Goal: Task Accomplishment & Management: Use online tool/utility

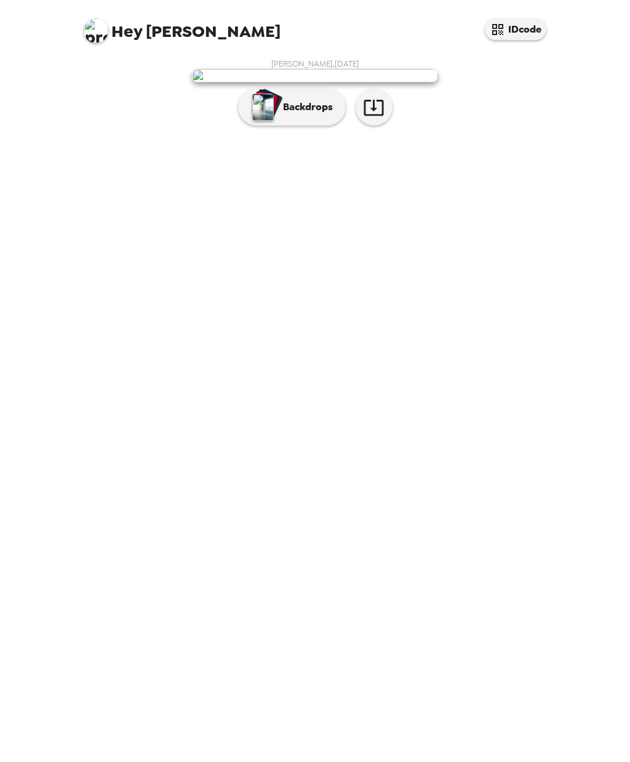
click at [309, 114] on p "Backdrops" at bounding box center [305, 107] width 56 height 15
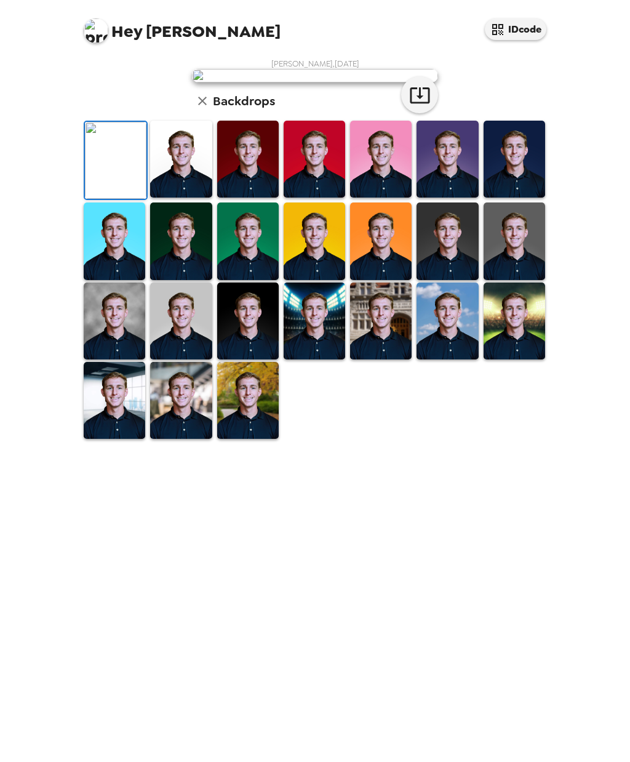
click at [258, 439] on img at bounding box center [248, 400] width 62 height 77
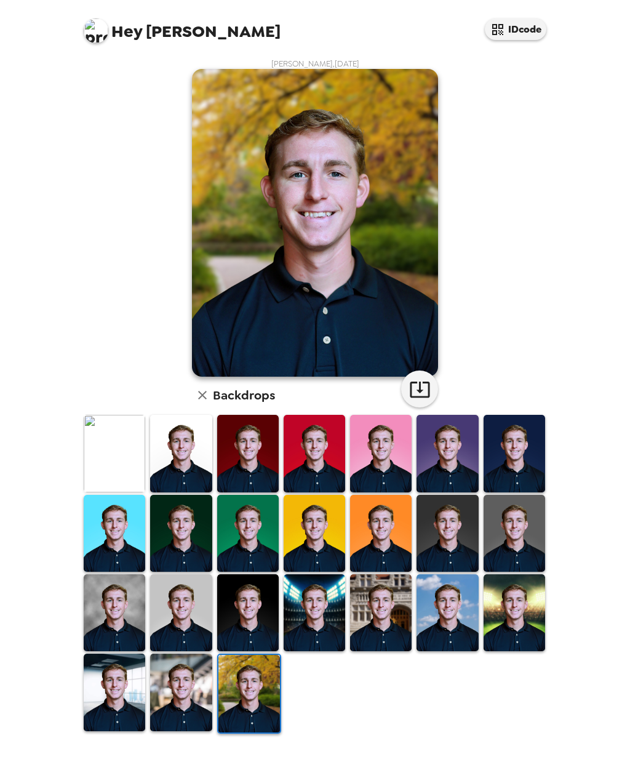
click at [191, 684] on img at bounding box center [181, 691] width 62 height 77
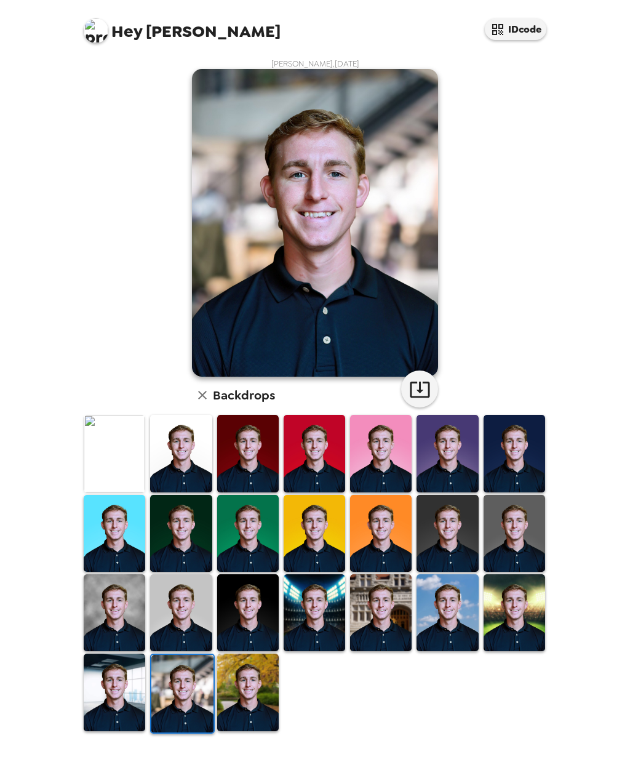
click at [390, 617] on img at bounding box center [381, 612] width 62 height 77
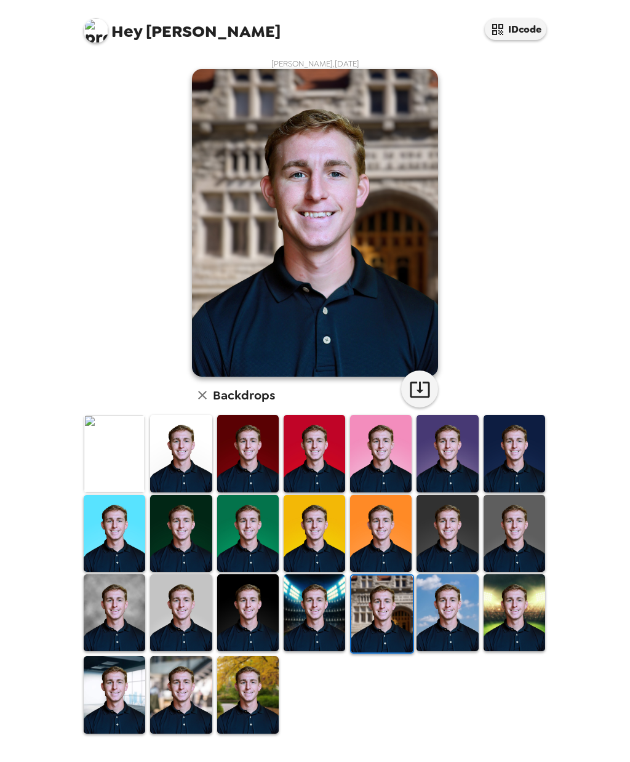
click at [109, 443] on img at bounding box center [115, 453] width 62 height 77
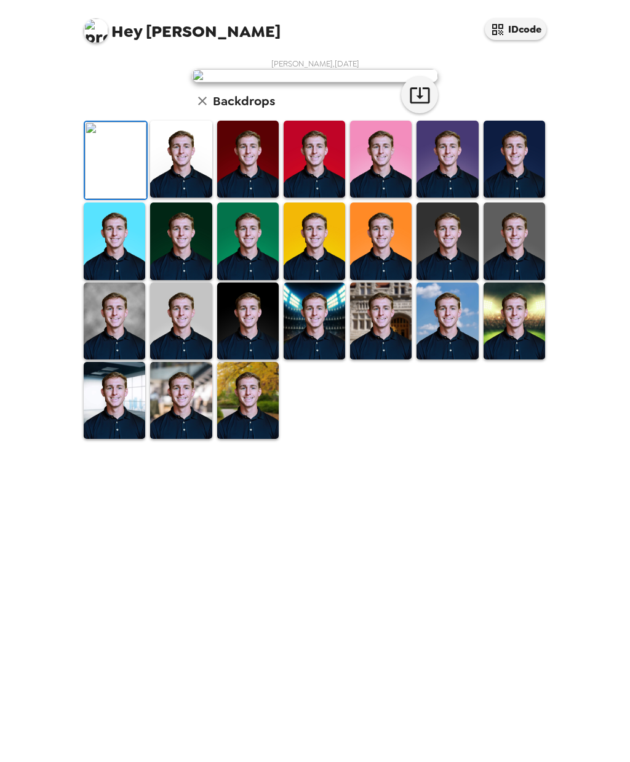
click at [177, 197] on img at bounding box center [181, 159] width 62 height 77
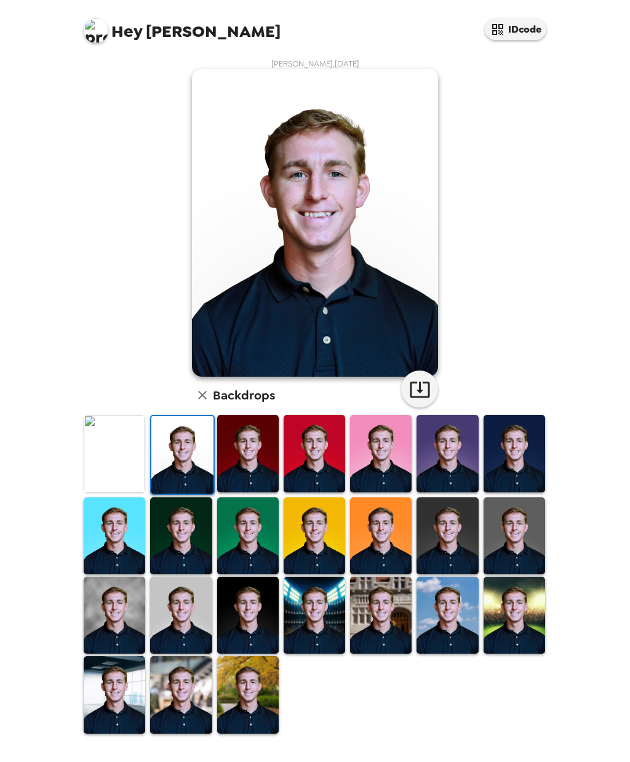
click at [179, 531] on img at bounding box center [181, 535] width 62 height 77
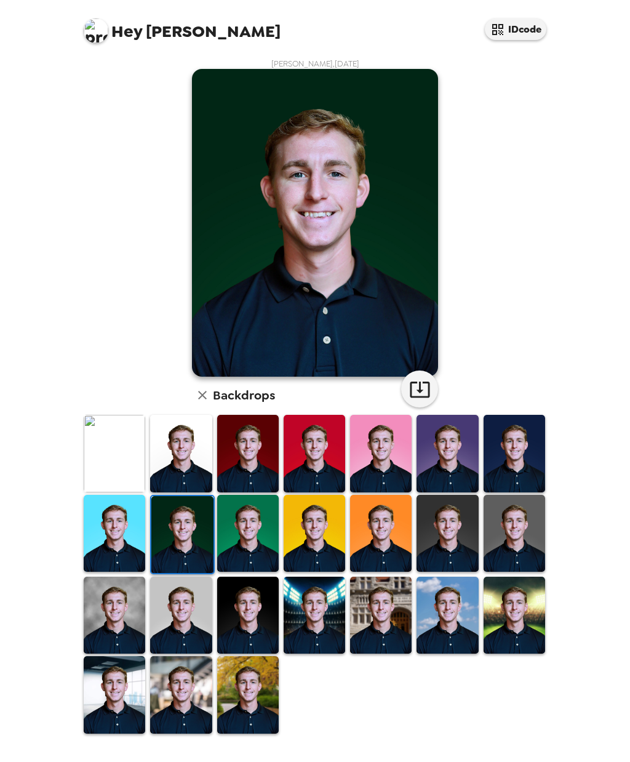
click at [98, 602] on img at bounding box center [115, 614] width 62 height 77
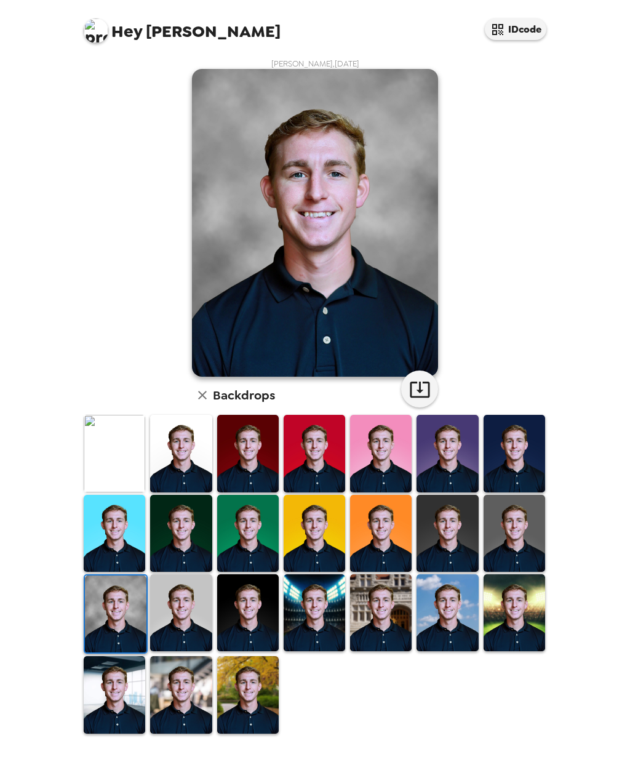
click at [175, 515] on img at bounding box center [181, 533] width 62 height 77
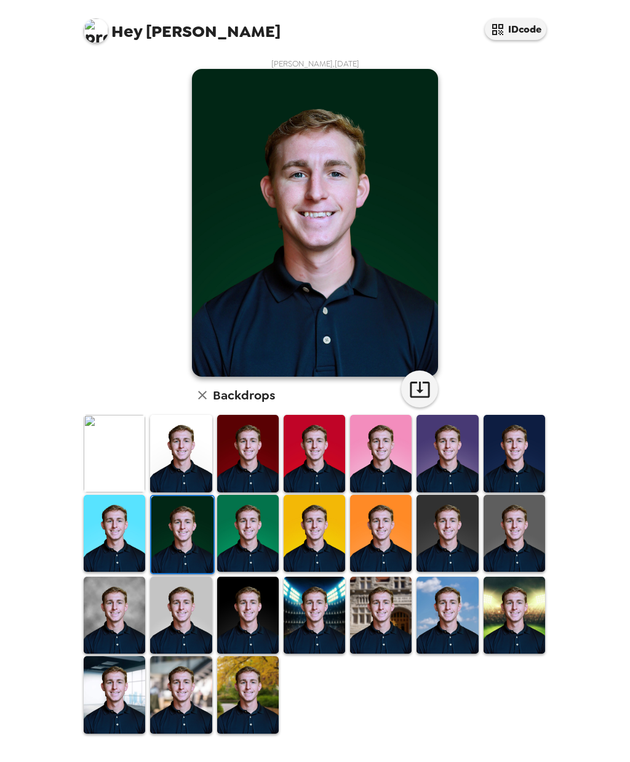
click at [242, 446] on img at bounding box center [248, 453] width 62 height 77
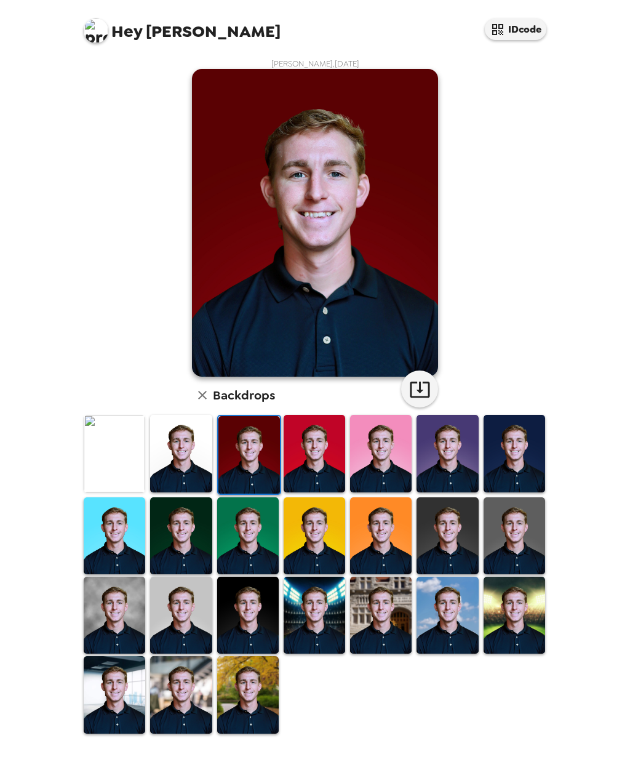
click at [319, 610] on img at bounding box center [315, 614] width 62 height 77
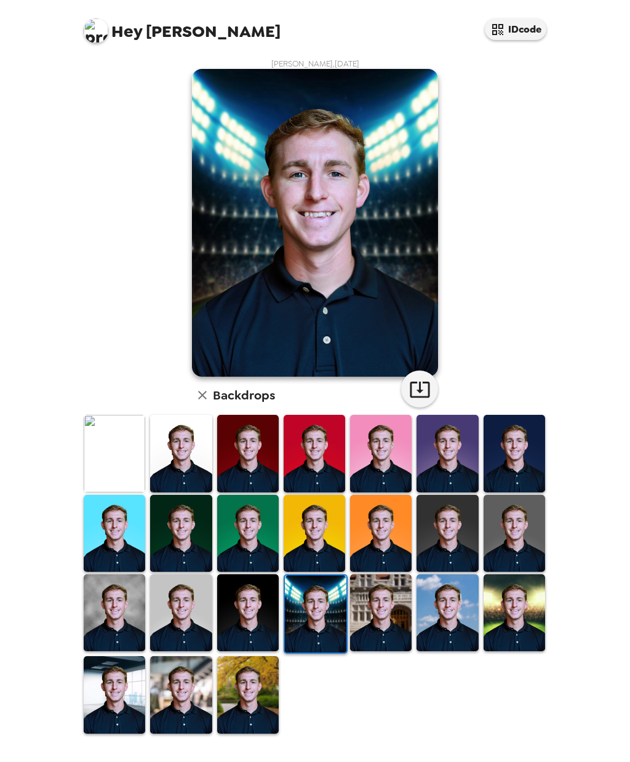
click at [384, 617] on img at bounding box center [381, 612] width 62 height 77
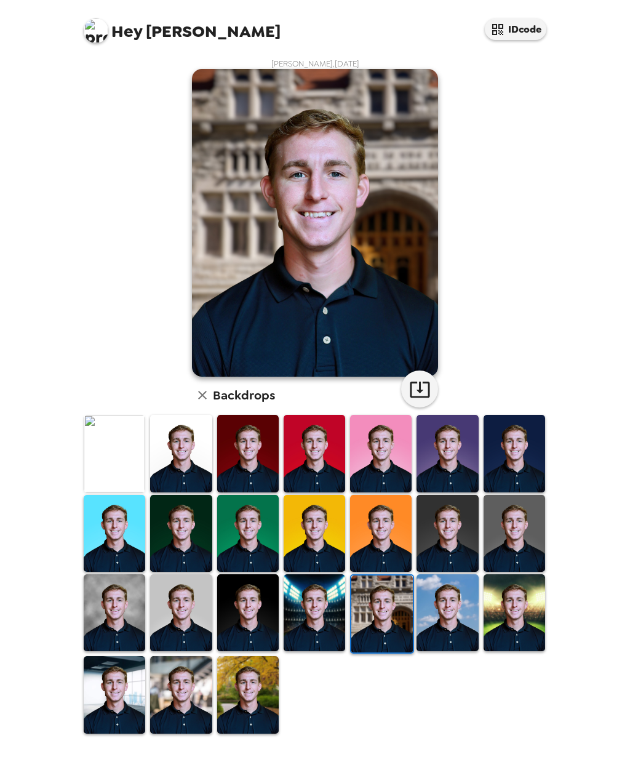
click at [429, 586] on img at bounding box center [447, 612] width 62 height 77
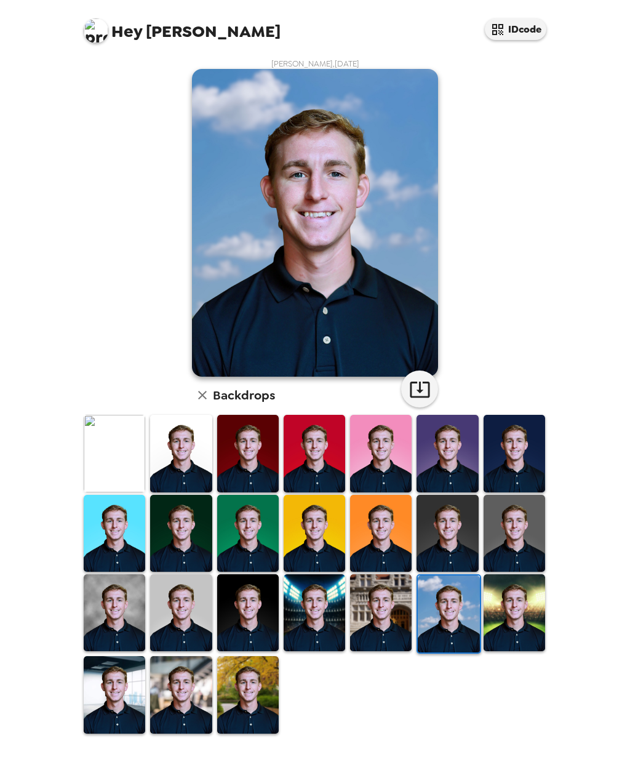
click at [503, 613] on img at bounding box center [514, 612] width 62 height 77
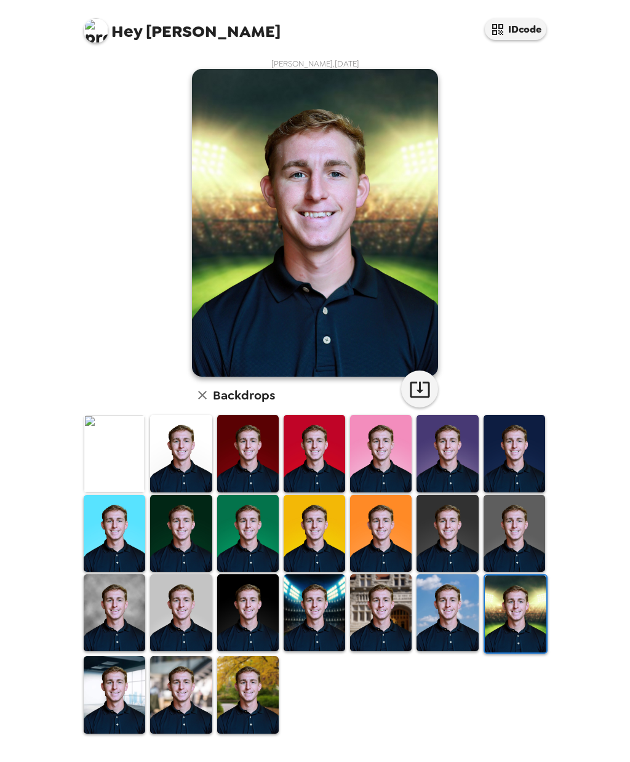
click at [109, 694] on img at bounding box center [115, 694] width 62 height 77
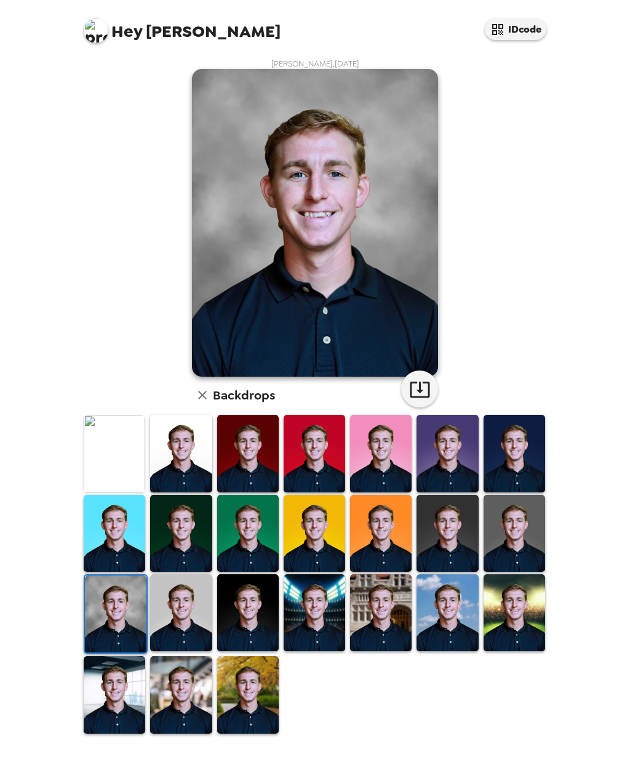
click at [174, 447] on img at bounding box center [181, 453] width 62 height 77
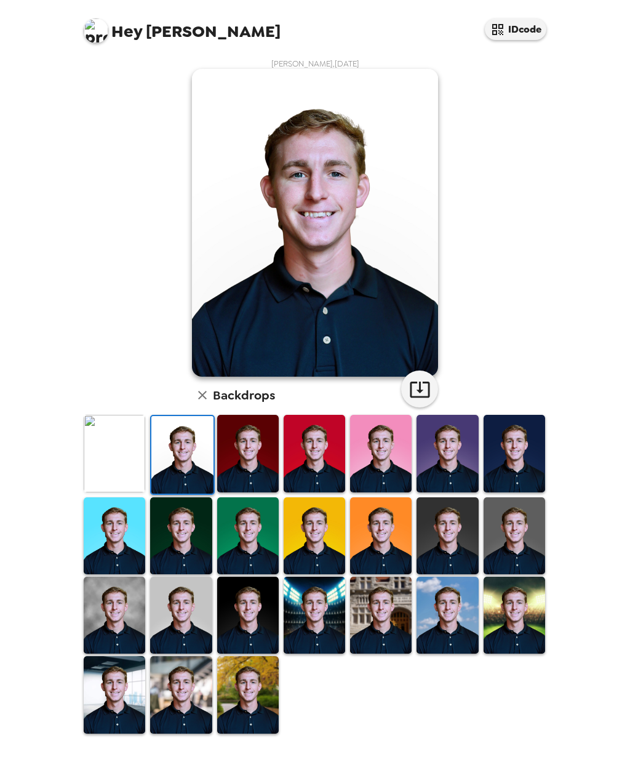
click at [424, 385] on icon "button" at bounding box center [420, 389] width 22 height 22
